Goal: Task Accomplishment & Management: Use online tool/utility

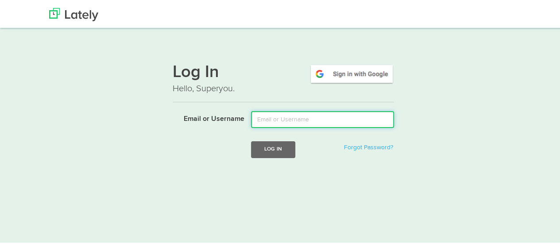
click at [277, 119] on input "Email or Username" at bounding box center [322, 118] width 143 height 17
type input "mindyam@ccf.org"
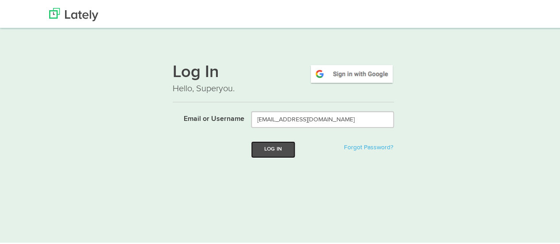
click at [277, 151] on button "Log In" at bounding box center [273, 148] width 44 height 16
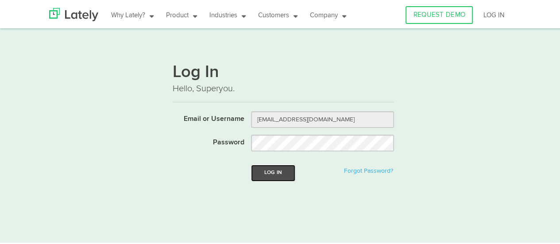
click at [272, 174] on button "Log In" at bounding box center [273, 171] width 44 height 16
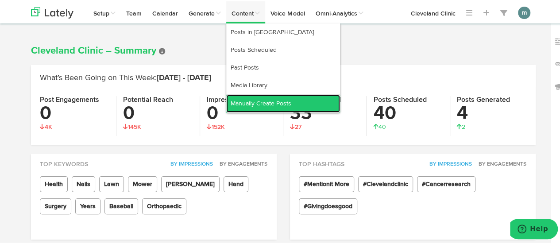
click at [253, 98] on link "Manually Create Posts" at bounding box center [283, 102] width 114 height 18
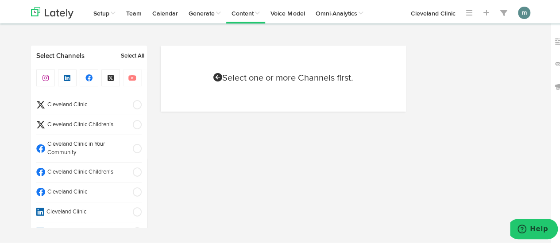
click at [56, 188] on span "Cleveland Clinic" at bounding box center [86, 191] width 82 height 8
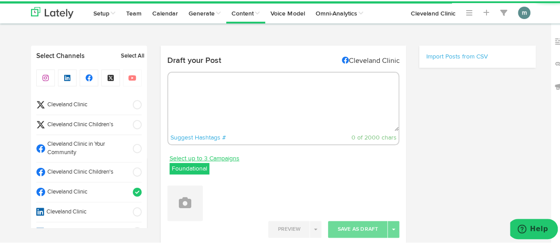
radio input "true"
select select "9"
select select "35"
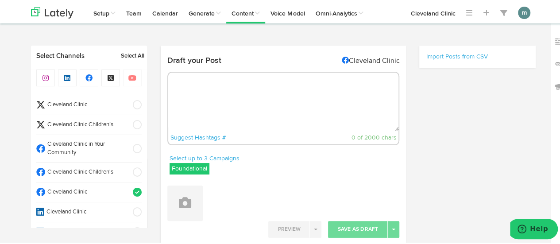
click at [228, 96] on textarea at bounding box center [283, 100] width 231 height 58
paste textarea "The halo effect is when one thing you like about a person drives all of your ot…"
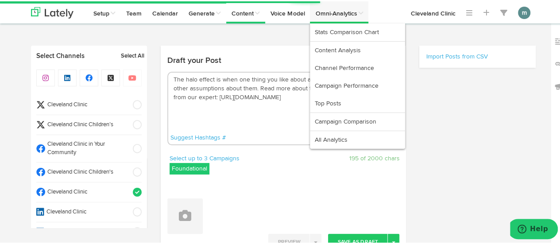
type textarea "The halo effect is when one thing you like about a person drives all of your ot…"
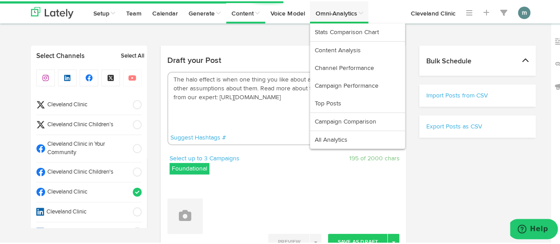
select select "11"
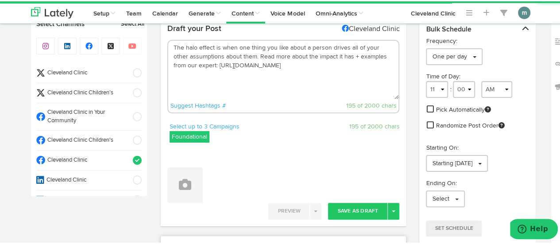
scroll to position [89, 0]
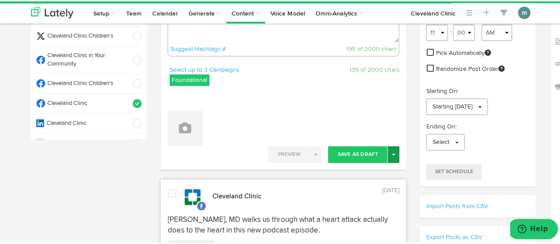
click at [393, 157] on button "Toggle Dropdown" at bounding box center [394, 153] width 12 height 17
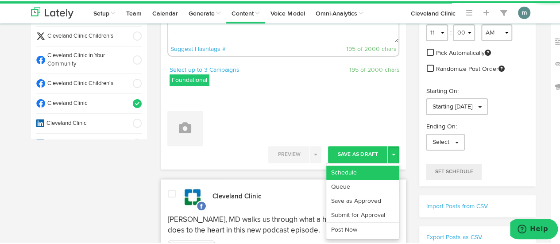
click at [382, 170] on link "Schedule" at bounding box center [363, 171] width 73 height 14
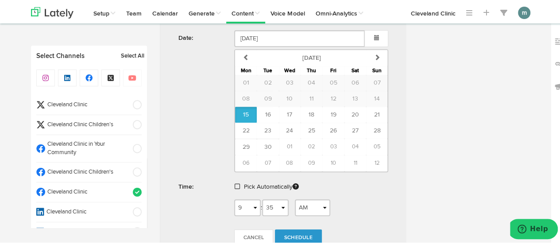
scroll to position [354, 0]
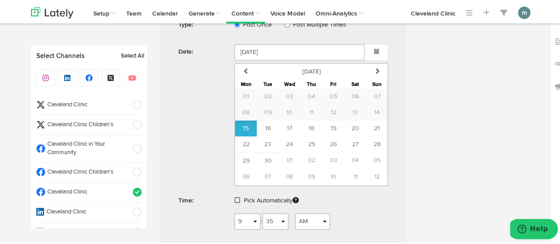
click at [231, 196] on div "Pick Automatically" at bounding box center [312, 201] width 168 height 20
click at [235, 196] on span at bounding box center [237, 199] width 5 height 6
click at [292, 224] on span "Schedule" at bounding box center [298, 226] width 28 height 5
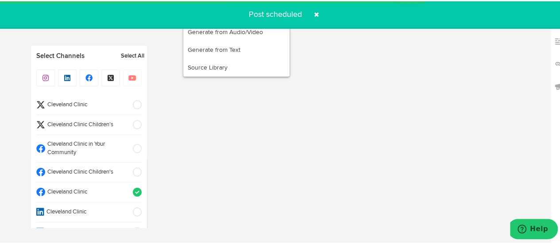
radio input "true"
select select "11"
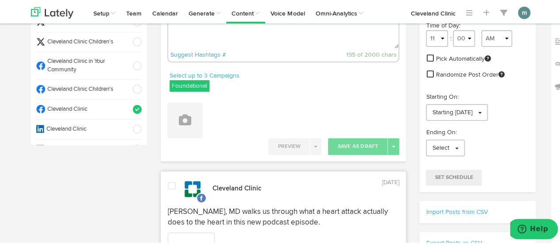
scroll to position [0, 0]
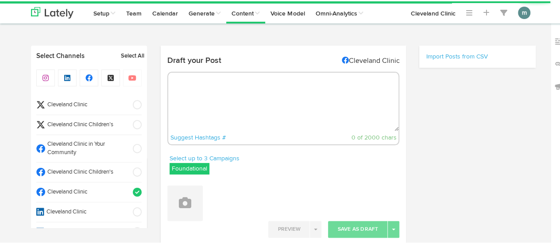
radio input "true"
select select "9"
select select "36"
click at [200, 81] on textarea at bounding box center [283, 100] width 231 height 58
paste textarea "While a scar from an open-heart surgery is unavoidable, there are forms of afte…"
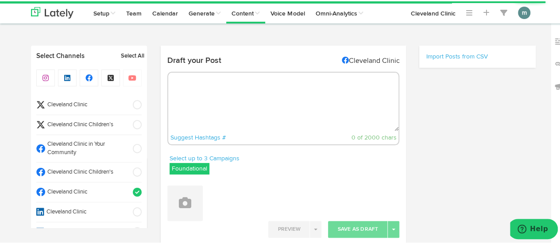
type textarea "While a scar from an open-heart surgery is unavoidable, there are forms of afte…"
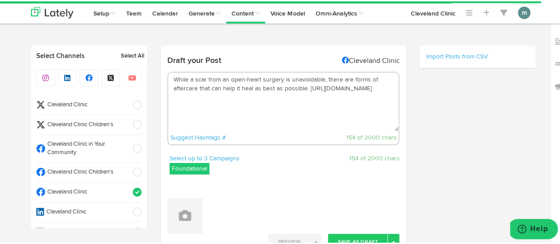
select select "11"
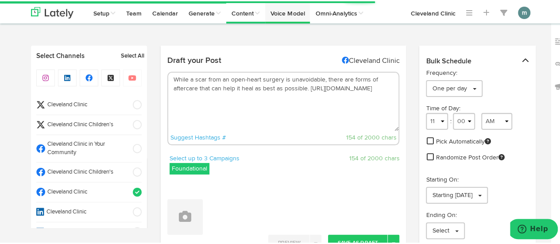
type textarea "While a scar from an open-heart surgery is unavoidable, there are forms of afte…"
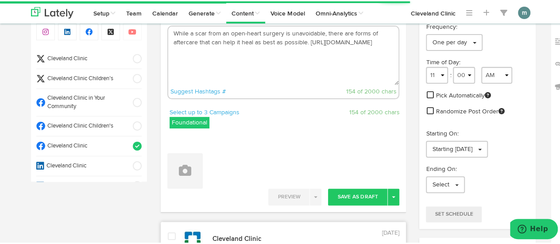
scroll to position [133, 0]
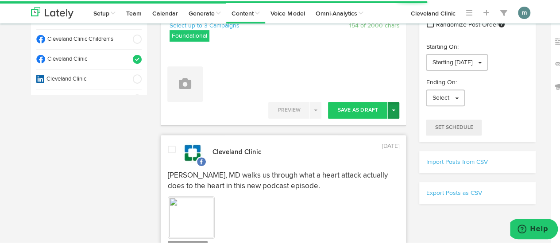
click at [389, 111] on button "Toggle Dropdown" at bounding box center [394, 109] width 12 height 17
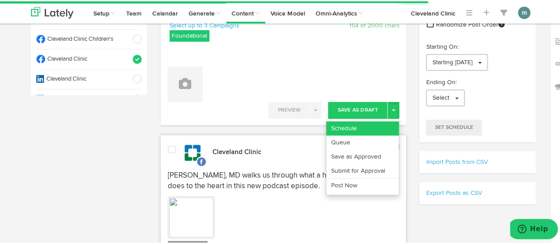
click at [382, 122] on link "Schedule" at bounding box center [363, 127] width 73 height 14
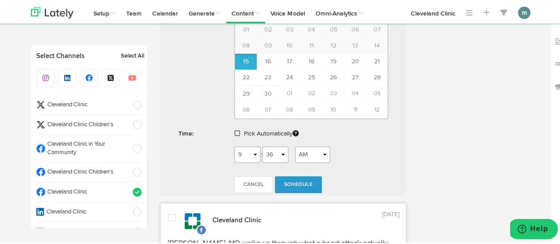
scroll to position [354, 0]
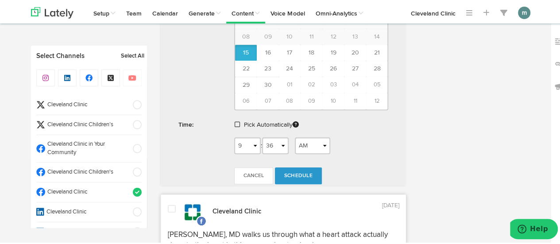
click at [235, 122] on span at bounding box center [237, 123] width 5 height 6
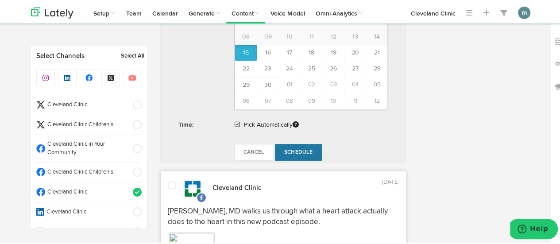
click at [296, 145] on link "Schedule" at bounding box center [298, 151] width 47 height 17
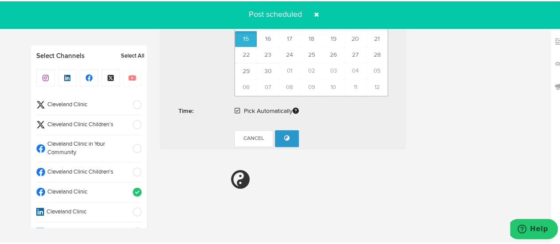
radio input "true"
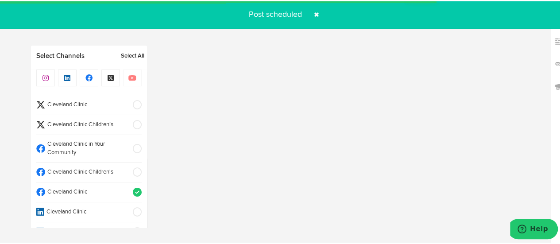
select select "11"
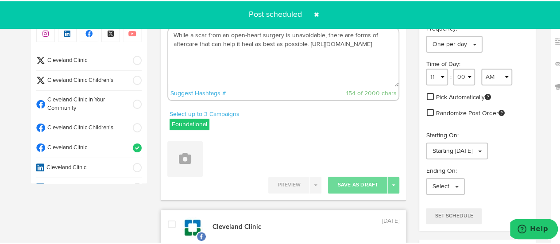
scroll to position [0, 0]
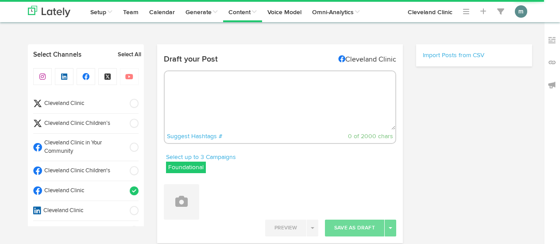
radio input "true"
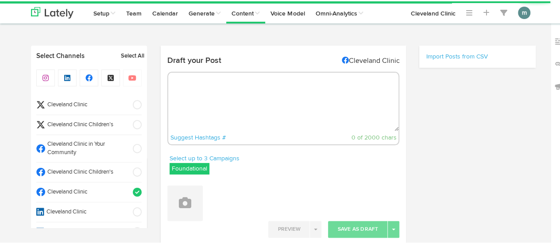
select select "9"
select select "37"
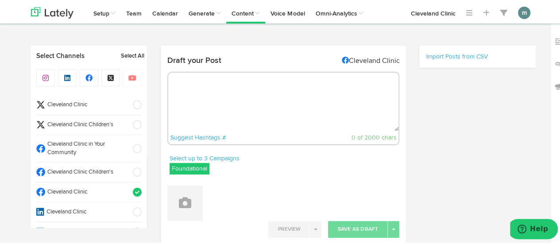
click at [211, 75] on textarea at bounding box center [283, 100] width 231 height 58
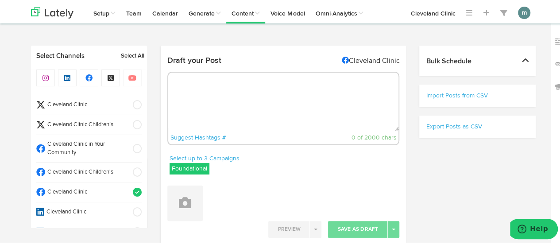
paste textarea "4 early signs of MS: [URL][DOMAIN_NAME]"
type textarea "4 early signs of MS: [URL][DOMAIN_NAME]"
select select "11"
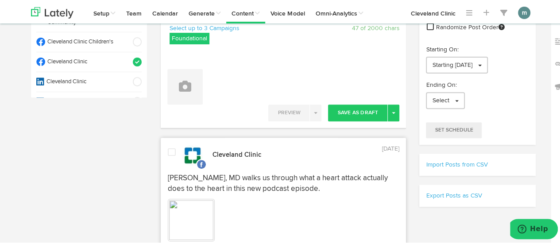
scroll to position [133, 0]
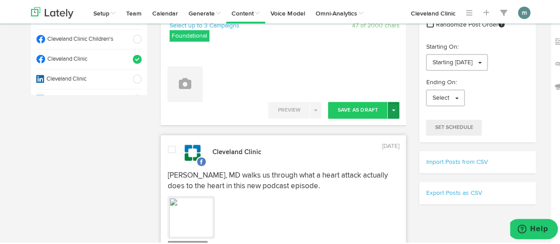
type textarea "4 early signs of MS: [URL][DOMAIN_NAME]"
click at [392, 109] on span "button" at bounding box center [394, 109] width 4 height 2
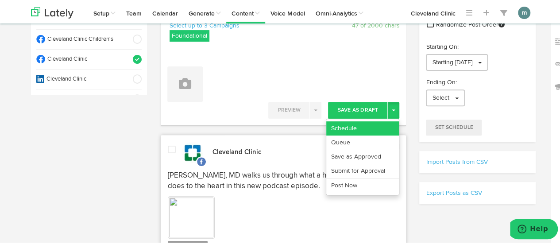
click at [382, 125] on link "Schedule" at bounding box center [363, 127] width 73 height 14
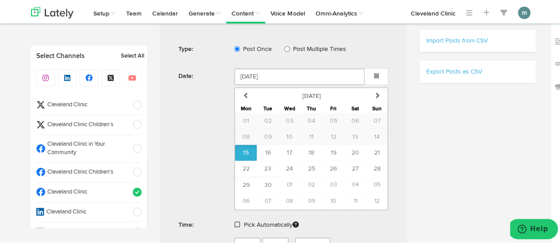
scroll to position [310, 0]
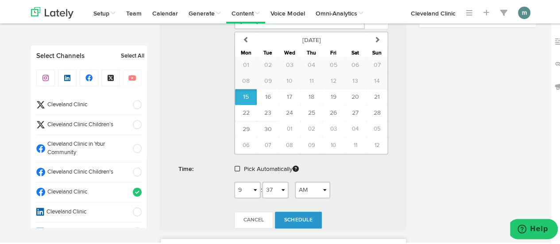
click at [235, 165] on span at bounding box center [237, 167] width 5 height 6
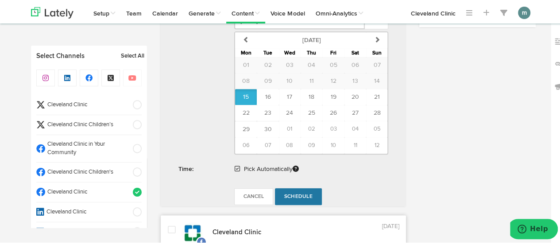
click at [287, 194] on span "Schedule" at bounding box center [298, 195] width 28 height 5
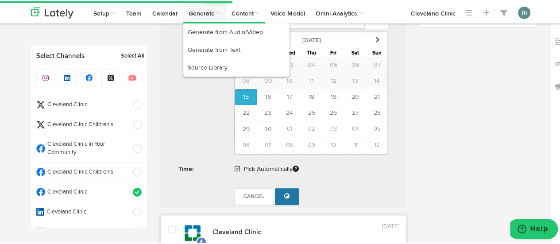
radio input "false"
select select "11"
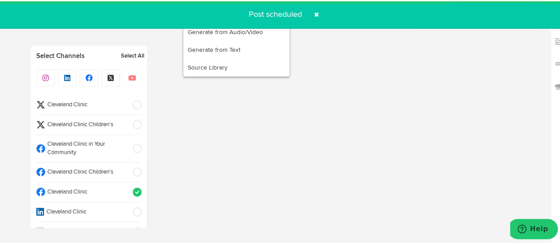
radio input "true"
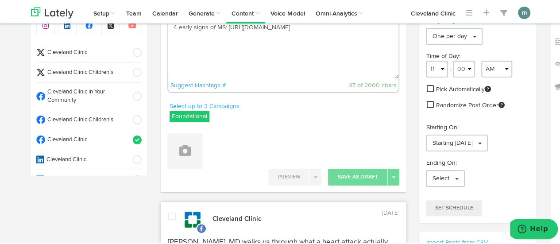
scroll to position [0, 0]
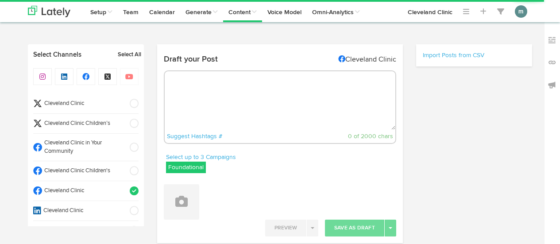
radio input "true"
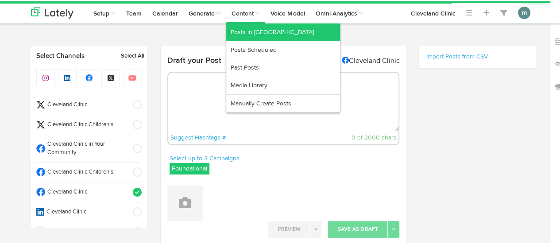
select select "9"
select select "38"
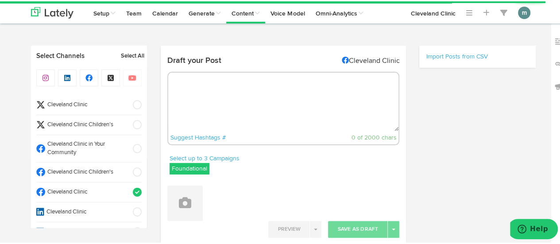
select select "11"
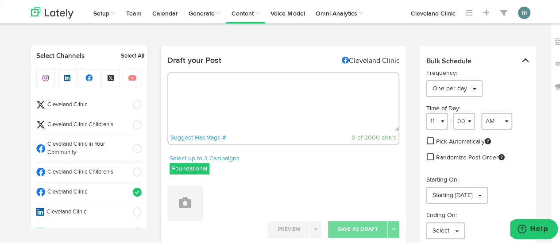
click at [76, 102] on span "Cleveland Clinic" at bounding box center [86, 104] width 82 height 8
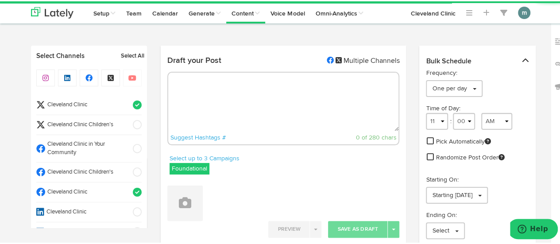
click at [90, 192] on span "Cleveland Clinic" at bounding box center [86, 191] width 82 height 8
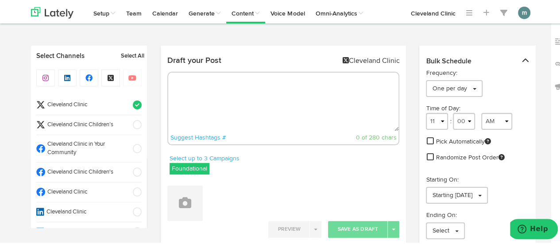
click at [235, 89] on textarea at bounding box center [283, 100] width 231 height 58
paste textarea "The halo effect is when one thing you like about a person drives all of your ot…"
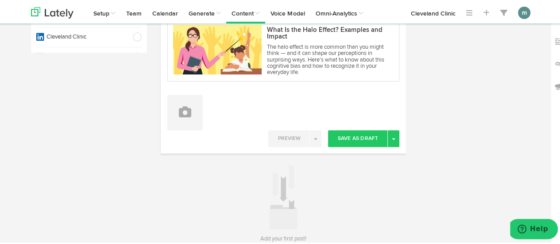
scroll to position [177, 0]
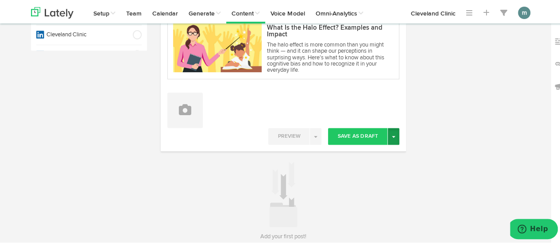
type textarea "The halo effect is when one thing you like about a person drives all of your ot…"
click at [391, 140] on button "Toggle Dropdown" at bounding box center [394, 135] width 12 height 17
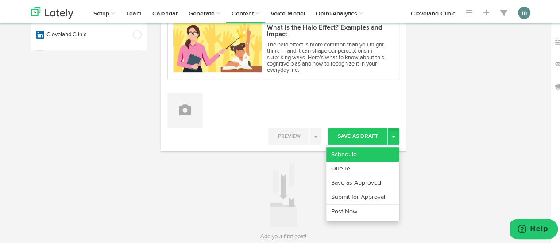
click at [386, 151] on link "Schedule" at bounding box center [363, 153] width 73 height 14
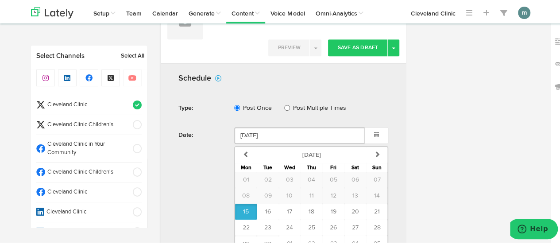
scroll to position [399, 0]
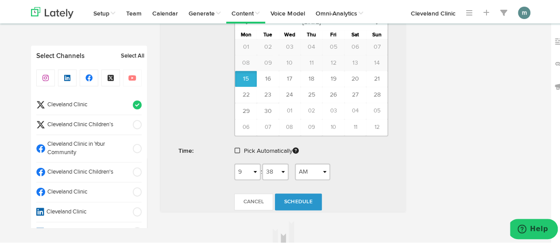
click at [235, 148] on span at bounding box center [237, 149] width 5 height 6
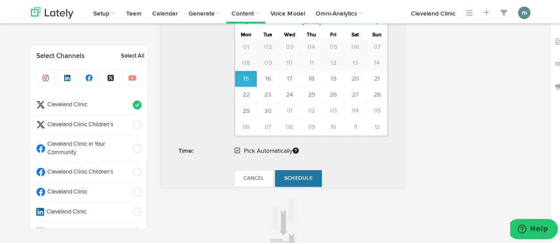
click at [290, 177] on span "Schedule" at bounding box center [298, 177] width 28 height 5
radio input "true"
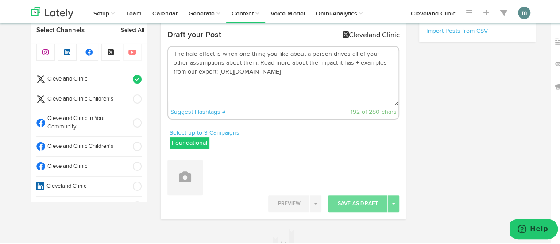
scroll to position [0, 0]
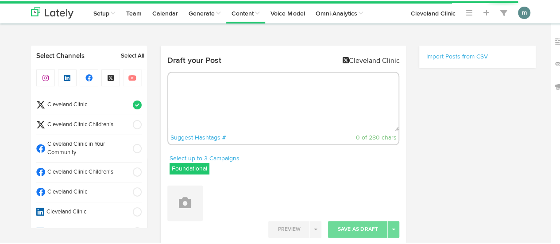
select select "9"
select select "38"
click at [250, 87] on textarea at bounding box center [283, 100] width 231 height 58
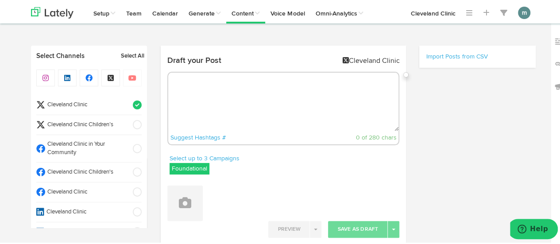
paste textarea "While a scar from an open-heart surgery is unavoidable, there are forms of afte…"
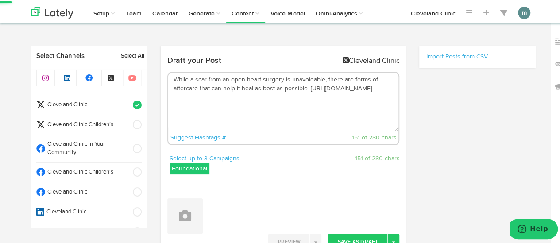
type textarea "While a scar from an open-heart surgery is unavoidable, there are forms of afte…"
click at [0, 107] on div "Channels Create Generate Pipeline Team Basic Analytics (limited on mobile) Dash…" at bounding box center [283, 203] width 567 height 318
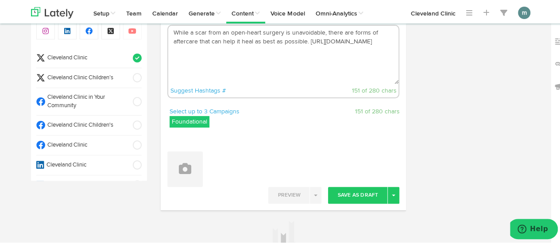
scroll to position [133, 0]
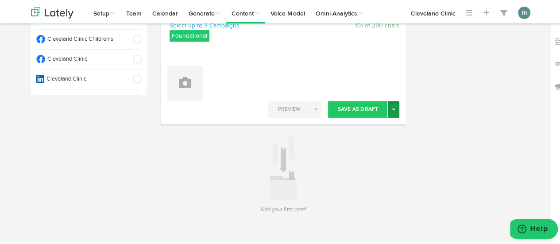
click at [391, 111] on button "Toggle Dropdown" at bounding box center [394, 108] width 12 height 17
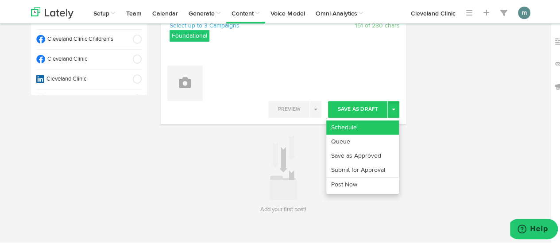
click at [383, 119] on link "Schedule" at bounding box center [363, 126] width 73 height 14
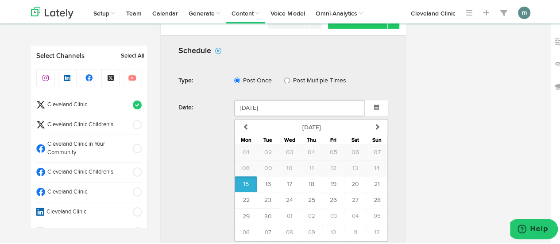
scroll to position [311, 0]
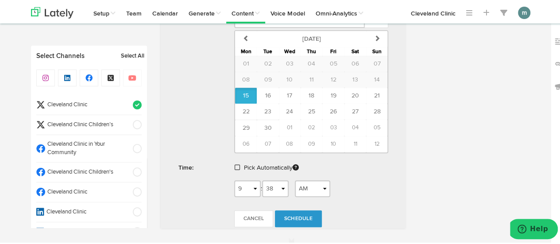
click at [235, 164] on span at bounding box center [237, 166] width 5 height 6
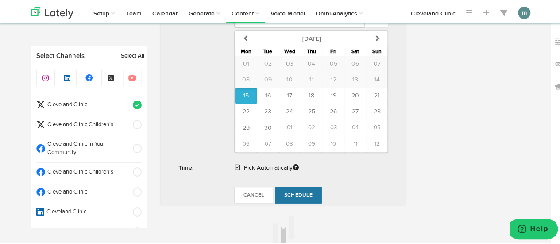
click at [293, 191] on span "Schedule" at bounding box center [298, 193] width 28 height 5
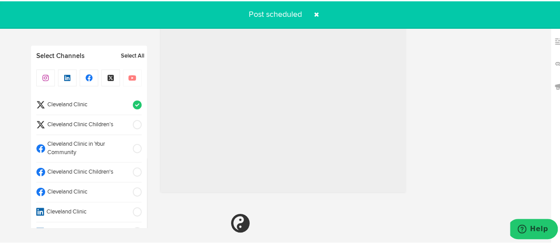
radio input "true"
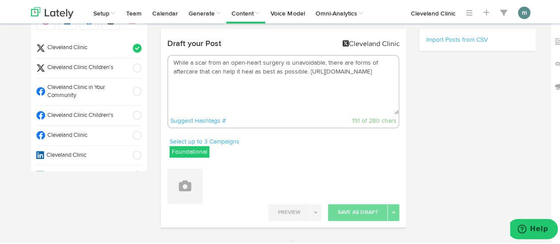
scroll to position [0, 0]
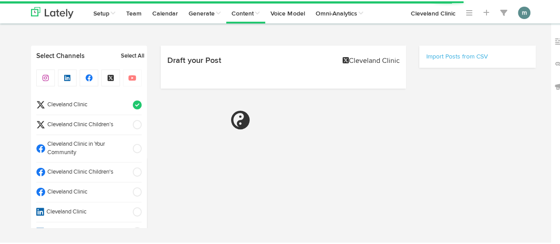
select select "9"
select select "41"
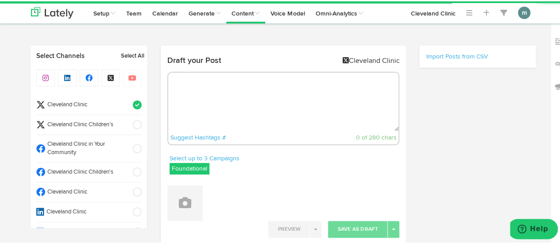
scroll to position [40, 0]
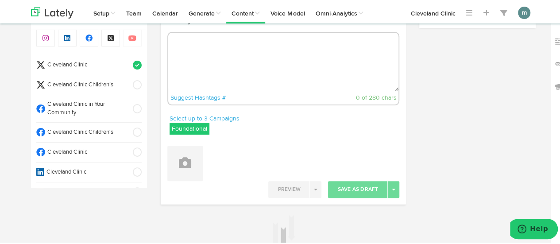
click at [240, 57] on textarea at bounding box center [283, 60] width 231 height 58
paste textarea "4 early signs of MS: [URL][DOMAIN_NAME]"
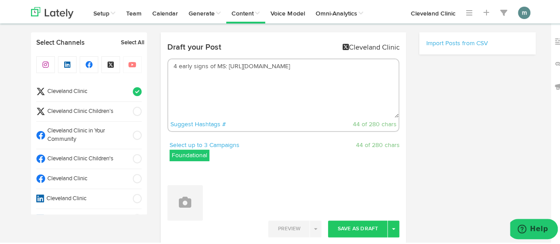
scroll to position [0, 0]
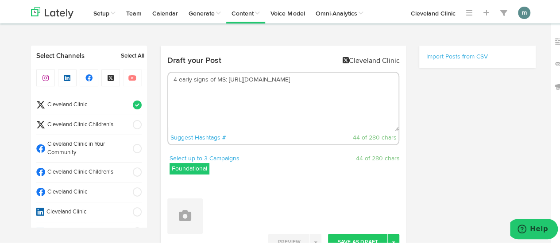
type textarea "4 early signs of MS: [URL][DOMAIN_NAME]"
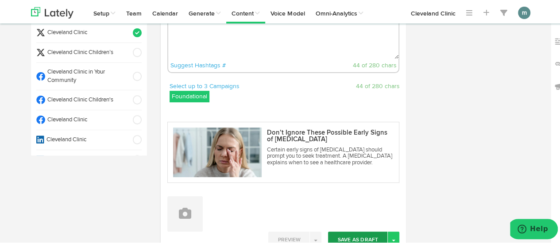
scroll to position [133, 0]
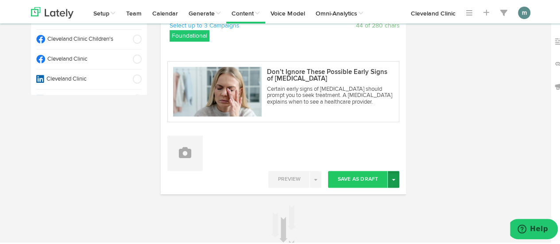
click at [389, 181] on button "Toggle Dropdown" at bounding box center [394, 178] width 12 height 17
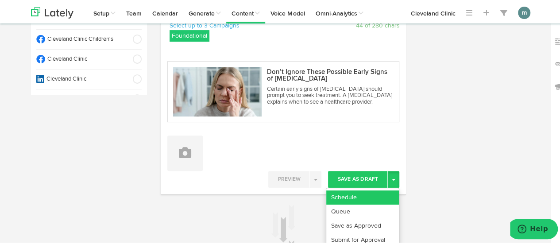
click at [375, 197] on link "Schedule" at bounding box center [363, 196] width 73 height 14
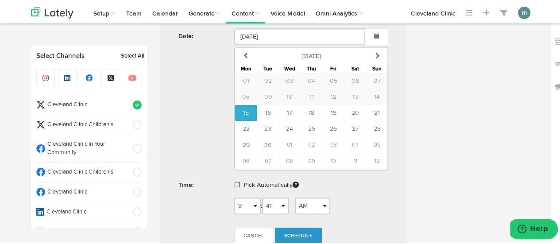
scroll to position [381, 0]
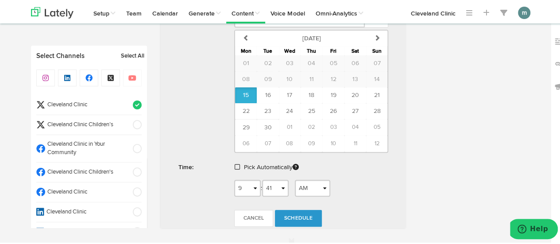
click at [236, 163] on span at bounding box center [237, 166] width 5 height 6
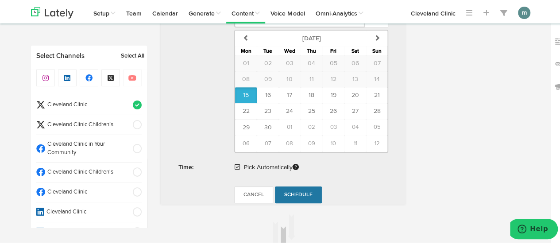
click at [296, 191] on span "Schedule" at bounding box center [298, 193] width 28 height 5
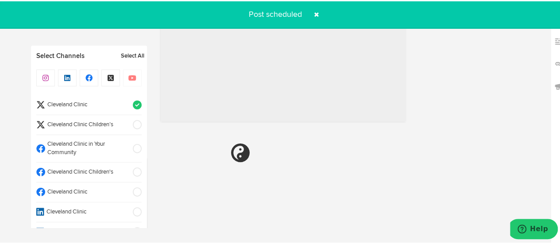
radio input "true"
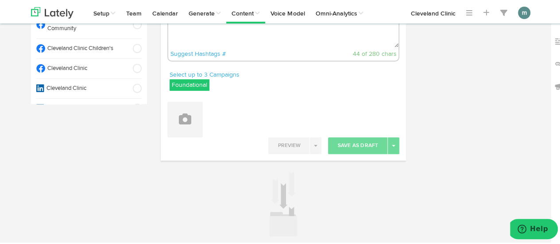
scroll to position [42, 0]
